Goal: Transaction & Acquisition: Purchase product/service

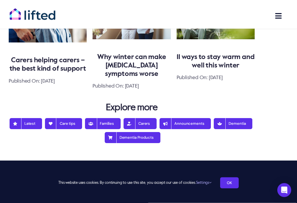
scroll to position [767, 0]
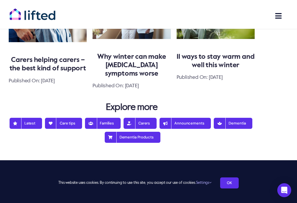
click at [135, 135] on span "Dementia Products" at bounding box center [132, 137] width 42 height 5
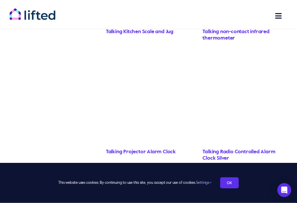
scroll to position [774, 0]
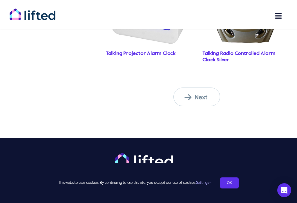
scroll to position [895, 0]
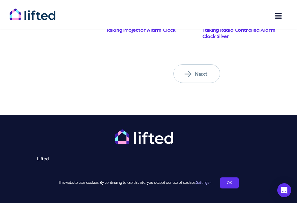
click at [201, 72] on span "Next" at bounding box center [201, 74] width 32 height 8
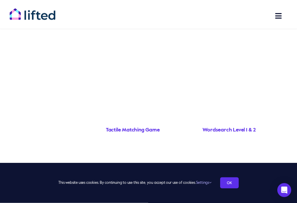
scroll to position [556, 0]
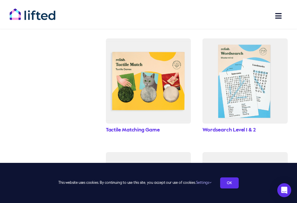
click at [73, 147] on div "Product categories Activities (19) Jigsaw Puzzles (10) Clocks (11) Clothing (12…" at bounding box center [149, 44] width 290 height 730
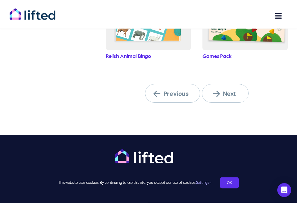
scroll to position [857, 0]
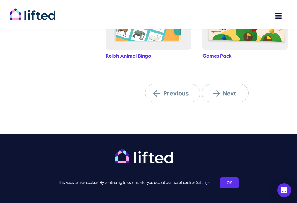
click at [233, 89] on span "Next" at bounding box center [229, 93] width 32 height 8
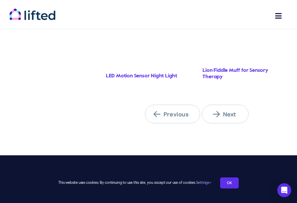
scroll to position [885, 0]
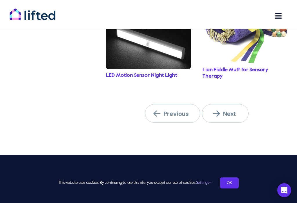
click at [232, 107] on link "Next" at bounding box center [225, 113] width 47 height 19
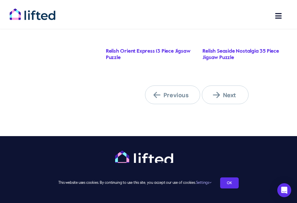
scroll to position [867, 0]
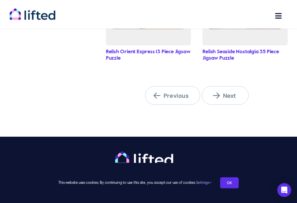
click at [231, 93] on span "Next" at bounding box center [229, 96] width 32 height 8
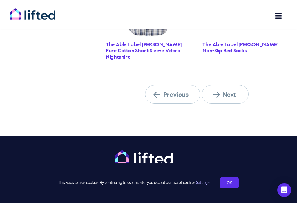
scroll to position [950, 0]
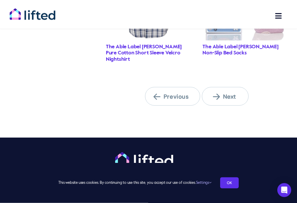
click at [233, 93] on link "Next" at bounding box center [225, 96] width 47 height 19
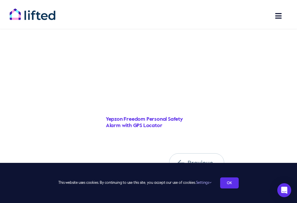
scroll to position [1019, 0]
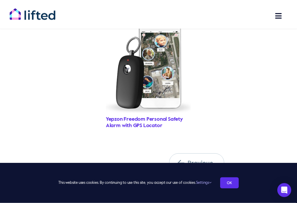
click at [141, 118] on link "Yepzon Freedom Personal Safety Alarm with GPS Locator" at bounding box center [144, 123] width 77 height 12
